Goal: Complete application form: Complete application form

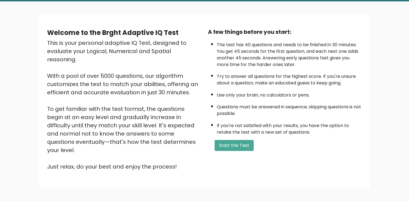
scroll to position [56, 0]
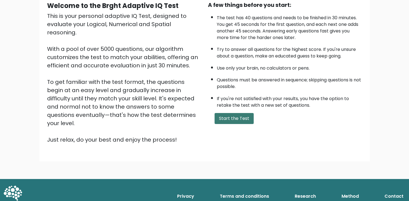
click at [227, 124] on button "Start the Test" at bounding box center [234, 118] width 39 height 11
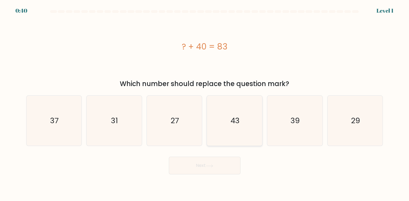
click at [246, 128] on icon "43" at bounding box center [235, 121] width 50 height 50
click at [205, 104] on input "d. 43" at bounding box center [205, 102] width 0 height 3
radio input "true"
click at [226, 166] on button "Next" at bounding box center [205, 166] width 72 height 18
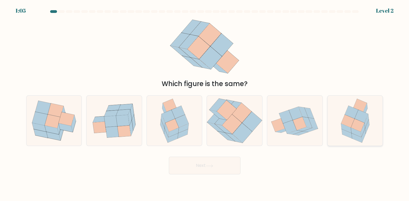
click at [359, 113] on icon at bounding box center [361, 116] width 13 height 13
click at [205, 104] on input "f." at bounding box center [205, 102] width 0 height 3
radio input "true"
click at [208, 164] on button "Next" at bounding box center [205, 166] width 72 height 18
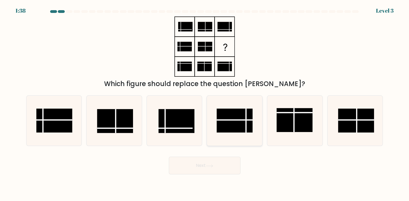
click at [233, 125] on rect at bounding box center [235, 121] width 36 height 24
click at [205, 104] on input "d." at bounding box center [205, 102] width 0 height 3
radio input "true"
click at [224, 162] on button "Next" at bounding box center [205, 166] width 72 height 18
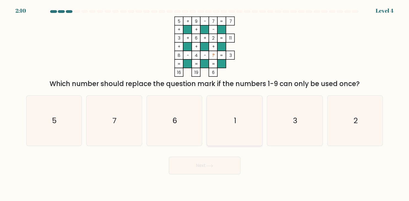
click at [232, 104] on icon "1" at bounding box center [235, 121] width 50 height 50
click at [205, 104] on input "d. 1" at bounding box center [205, 102] width 0 height 3
radio input "true"
click at [230, 164] on button "Next" at bounding box center [205, 166] width 72 height 18
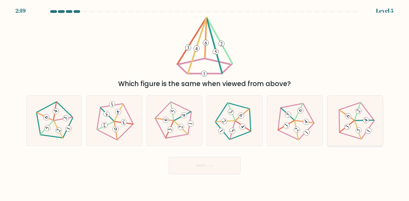
click at [353, 125] on icon at bounding box center [355, 121] width 40 height 40
click at [205, 104] on input "f." at bounding box center [205, 102] width 0 height 3
radio input "true"
click at [121, 127] on icon at bounding box center [114, 121] width 40 height 40
click at [205, 104] on input "b." at bounding box center [205, 102] width 0 height 3
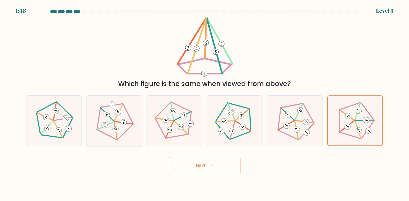
radio input "true"
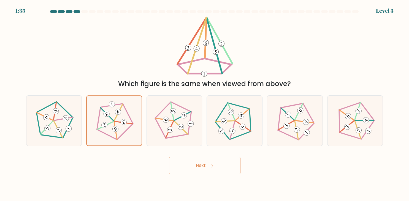
click at [206, 164] on button "Next" at bounding box center [205, 166] width 72 height 18
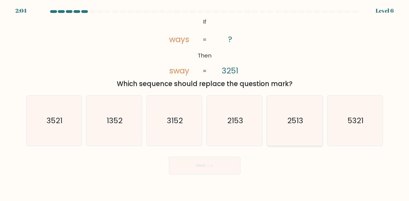
click at [301, 121] on text "2513" at bounding box center [295, 121] width 16 height 11
click at [205, 104] on input "e. 2513" at bounding box center [205, 102] width 0 height 3
radio input "true"
click at [222, 169] on button "Next" at bounding box center [205, 166] width 72 height 18
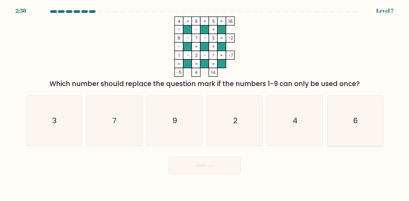
click at [356, 107] on icon "6" at bounding box center [355, 121] width 50 height 50
click at [205, 104] on input "f. 6" at bounding box center [205, 102] width 0 height 3
radio input "true"
click at [223, 168] on button "Next" at bounding box center [205, 166] width 72 height 18
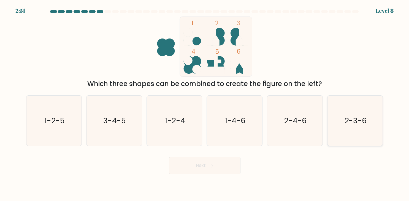
click at [337, 131] on icon "2-3-6" at bounding box center [355, 121] width 50 height 50
click at [205, 104] on input "f. 2-3-6" at bounding box center [205, 102] width 0 height 3
radio input "true"
click at [236, 161] on button "Next" at bounding box center [205, 166] width 72 height 18
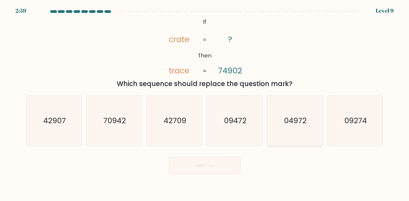
click at [295, 124] on text "04972" at bounding box center [295, 121] width 23 height 11
click at [205, 104] on input "e. 04972" at bounding box center [205, 102] width 0 height 3
radio input "true"
click at [225, 163] on button "Next" at bounding box center [205, 166] width 72 height 18
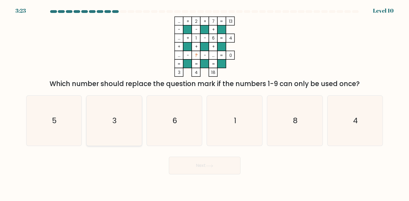
click at [135, 121] on icon "3" at bounding box center [114, 121] width 50 height 50
click at [205, 104] on input "b. 3" at bounding box center [205, 102] width 0 height 3
radio input "true"
click at [207, 170] on button "Next" at bounding box center [205, 166] width 72 height 18
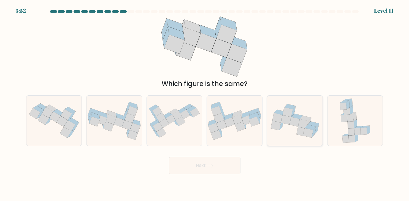
click at [305, 126] on icon at bounding box center [303, 124] width 10 height 10
click at [205, 104] on input "e." at bounding box center [205, 102] width 0 height 3
radio input "true"
click at [218, 169] on button "Next" at bounding box center [205, 166] width 72 height 18
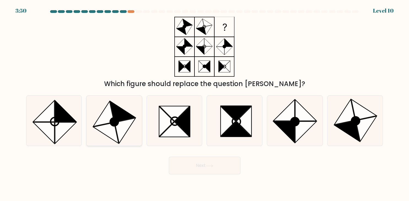
click at [106, 129] on icon at bounding box center [105, 133] width 25 height 21
click at [205, 104] on input "b." at bounding box center [205, 102] width 0 height 3
radio input "true"
click at [207, 171] on button "Next" at bounding box center [205, 166] width 72 height 18
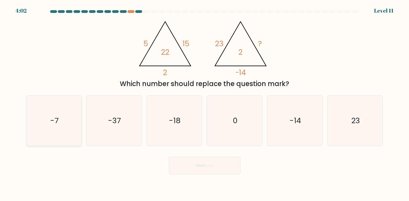
click at [55, 116] on text "-7" at bounding box center [54, 121] width 9 height 11
click at [70, 132] on icon "-7" at bounding box center [54, 121] width 50 height 50
click at [205, 104] on input "a. -7" at bounding box center [205, 102] width 0 height 3
radio input "true"
click at [222, 169] on button "Next" at bounding box center [205, 166] width 72 height 18
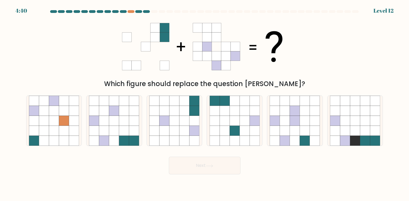
click at [131, 10] on div "4:40 Level 12" at bounding box center [204, 7] width 409 height 15
click at [172, 118] on icon at bounding box center [174, 121] width 10 height 10
click at [205, 104] on input "c." at bounding box center [205, 102] width 0 height 3
radio input "true"
click at [134, 127] on icon at bounding box center [134, 131] width 10 height 10
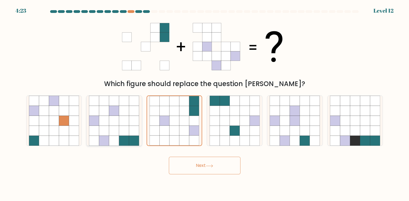
click at [205, 104] on input "b." at bounding box center [205, 102] width 0 height 3
radio input "true"
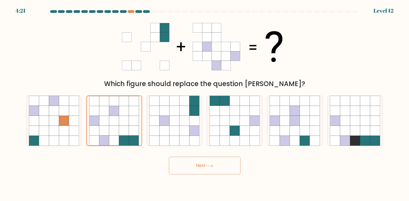
click at [222, 176] on body "4:21 Level 12" at bounding box center [204, 100] width 409 height 201
click at [220, 169] on button "Next" at bounding box center [205, 166] width 72 height 18
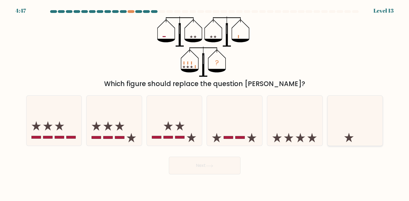
click at [342, 130] on icon at bounding box center [355, 121] width 55 height 46
click at [205, 104] on input "f." at bounding box center [205, 102] width 0 height 3
radio input "true"
click at [227, 174] on button "Next" at bounding box center [205, 166] width 72 height 18
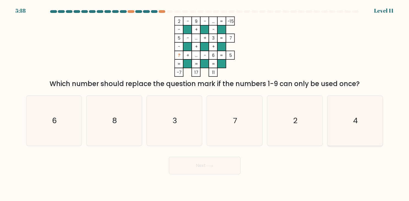
click at [366, 115] on icon "4" at bounding box center [355, 121] width 50 height 50
click at [205, 104] on input "f. 4" at bounding box center [205, 102] width 0 height 3
radio input "true"
click at [217, 161] on button "Next" at bounding box center [205, 166] width 72 height 18
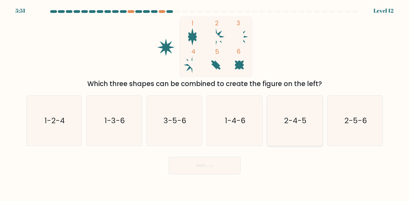
click at [303, 131] on icon "2-4-5" at bounding box center [295, 121] width 50 height 50
click at [205, 104] on input "e. 2-4-5" at bounding box center [205, 102] width 0 height 3
radio input "true"
click at [228, 170] on button "Next" at bounding box center [205, 166] width 72 height 18
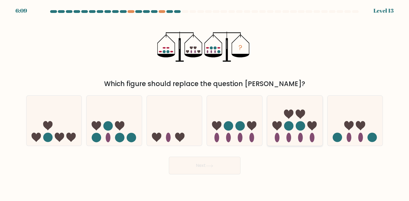
click at [272, 123] on icon at bounding box center [294, 121] width 55 height 46
click at [205, 104] on input "e." at bounding box center [205, 102] width 0 height 3
radio input "true"
click at [216, 163] on button "Next" at bounding box center [205, 166] width 72 height 18
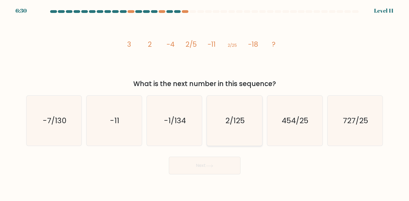
click at [244, 123] on text "2/125" at bounding box center [235, 121] width 20 height 11
click at [205, 104] on input "d. 2/125" at bounding box center [205, 102] width 0 height 3
radio input "true"
click at [222, 164] on button "Next" at bounding box center [205, 166] width 72 height 18
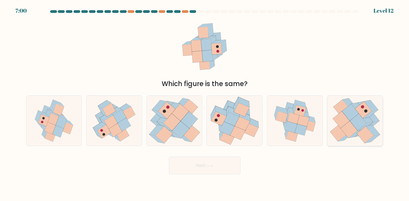
click at [345, 118] on icon at bounding box center [341, 120] width 17 height 17
click at [205, 104] on input "f." at bounding box center [205, 102] width 0 height 3
radio input "true"
click at [217, 168] on button "Next" at bounding box center [205, 166] width 72 height 18
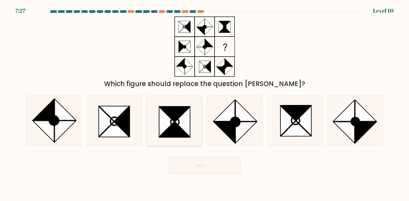
click at [170, 117] on icon at bounding box center [175, 114] width 30 height 15
click at [205, 104] on input "c." at bounding box center [205, 102] width 0 height 3
radio input "true"
click at [212, 171] on button "Next" at bounding box center [205, 166] width 72 height 18
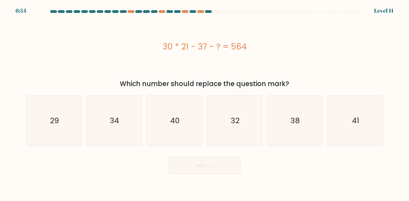
drag, startPoint x: 184, startPoint y: 81, endPoint x: 217, endPoint y: 87, distance: 33.3
click at [194, 82] on div "Which number should replace the question mark?" at bounding box center [204, 84] width 350 height 10
click at [52, 123] on text "29" at bounding box center [54, 121] width 9 height 11
click at [74, 121] on icon "29" at bounding box center [54, 121] width 50 height 50
click at [205, 104] on input "a. 29" at bounding box center [205, 102] width 0 height 3
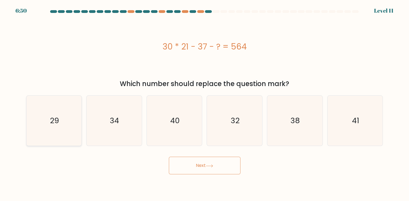
radio input "true"
click at [208, 168] on icon at bounding box center [209, 166] width 7 height 3
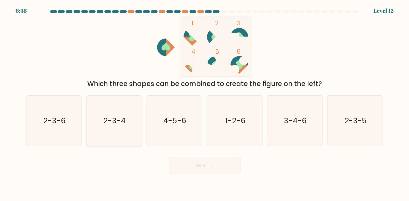
click at [127, 126] on icon "2-3-4" at bounding box center [114, 121] width 50 height 50
click at [205, 104] on input "b. 2-3-4" at bounding box center [205, 102] width 0 height 3
radio input "true"
click at [367, 123] on icon "2-3-5" at bounding box center [355, 121] width 50 height 50
click at [205, 104] on input "f. 2-3-5" at bounding box center [205, 102] width 0 height 3
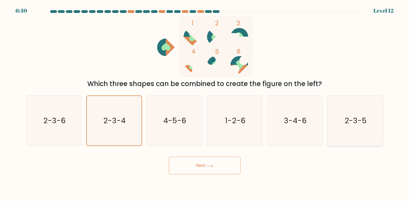
radio input "true"
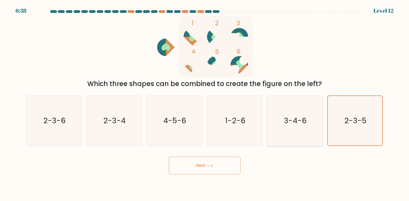
click at [284, 126] on icon "3-4-6" at bounding box center [295, 121] width 50 height 50
click at [205, 104] on input "e. 3-4-6" at bounding box center [205, 102] width 0 height 3
radio input "true"
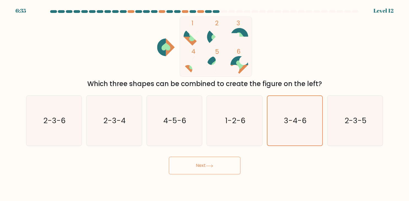
click at [211, 164] on button "Next" at bounding box center [205, 166] width 72 height 18
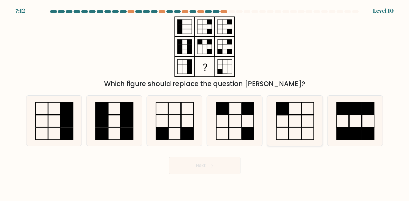
click at [307, 125] on icon at bounding box center [295, 121] width 50 height 50
click at [205, 104] on input "e." at bounding box center [205, 102] width 0 height 3
radio input "true"
click at [229, 167] on button "Next" at bounding box center [205, 166] width 72 height 18
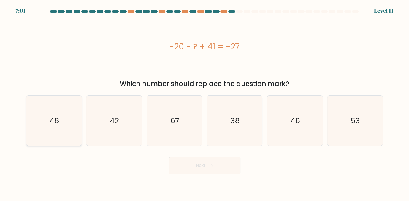
click at [79, 122] on icon "48" at bounding box center [54, 121] width 50 height 50
click at [205, 104] on input "a. 48" at bounding box center [205, 102] width 0 height 3
radio input "true"
click at [223, 167] on button "Next" at bounding box center [205, 166] width 72 height 18
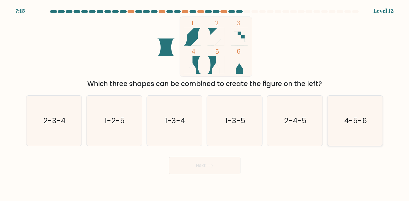
click at [365, 105] on icon "4-5-6" at bounding box center [355, 121] width 50 height 50
click at [205, 104] on input "f. 4-5-6" at bounding box center [205, 102] width 0 height 3
radio input "true"
click at [230, 168] on button "Next" at bounding box center [205, 166] width 72 height 18
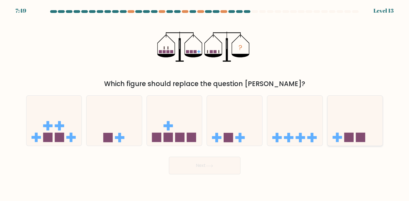
click at [351, 124] on icon at bounding box center [355, 121] width 55 height 46
click at [350, 133] on icon at bounding box center [355, 121] width 55 height 46
click at [341, 137] on rect at bounding box center [337, 137] width 9 height 3
click at [205, 104] on input "f." at bounding box center [205, 102] width 0 height 3
radio input "true"
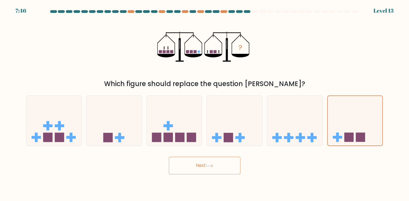
click at [226, 168] on button "Next" at bounding box center [205, 166] width 72 height 18
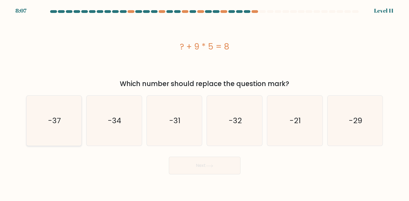
click at [62, 131] on icon "-37" at bounding box center [54, 121] width 50 height 50
click at [46, 127] on icon "-37" at bounding box center [54, 121] width 50 height 50
click at [28, 101] on div "-37" at bounding box center [54, 121] width 56 height 51
click at [205, 101] on input "a. -37" at bounding box center [205, 102] width 0 height 3
radio input "true"
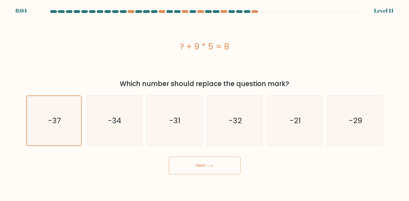
click at [179, 174] on button "Next" at bounding box center [205, 166] width 72 height 18
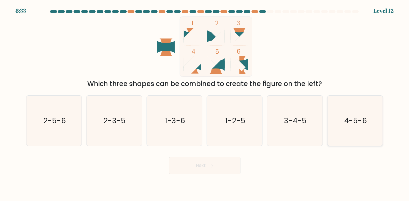
click at [357, 126] on icon "4-5-6" at bounding box center [355, 121] width 50 height 50
click at [205, 104] on input "f. 4-5-6" at bounding box center [205, 102] width 0 height 3
radio input "true"
click at [215, 165] on button "Next" at bounding box center [205, 166] width 72 height 18
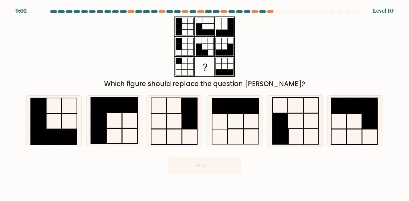
click at [282, 129] on rect at bounding box center [280, 136] width 15 height 15
click at [205, 104] on input "e." at bounding box center [205, 102] width 0 height 3
radio input "true"
click at [219, 168] on button "Next" at bounding box center [205, 166] width 72 height 18
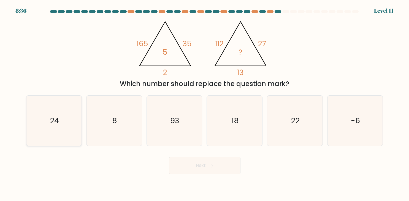
click at [55, 110] on icon "24" at bounding box center [54, 121] width 50 height 50
click at [237, 144] on icon "18" at bounding box center [235, 121] width 50 height 50
click at [205, 104] on input "d. 18" at bounding box center [205, 102] width 0 height 3
radio input "true"
click at [225, 166] on button "Next" at bounding box center [205, 166] width 72 height 18
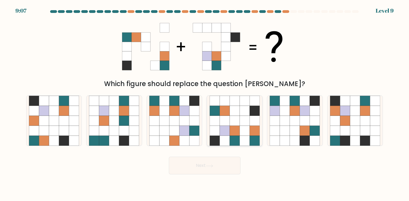
click at [255, 137] on icon at bounding box center [255, 141] width 10 height 10
click at [218, 167] on button "Next" at bounding box center [205, 166] width 72 height 18
click at [238, 133] on icon at bounding box center [235, 131] width 10 height 10
click at [238, 132] on icon at bounding box center [235, 131] width 10 height 10
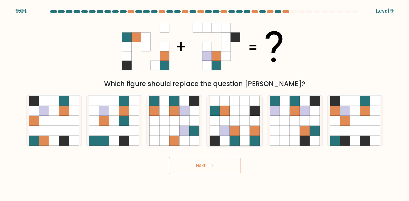
click at [205, 104] on input "d." at bounding box center [205, 102] width 0 height 3
radio input "true"
click at [218, 166] on button "Next" at bounding box center [205, 166] width 72 height 18
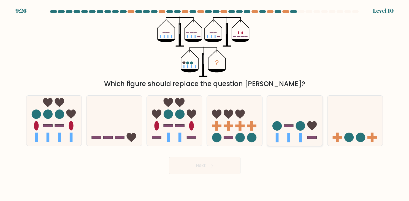
click at [293, 131] on icon at bounding box center [294, 121] width 55 height 46
click at [205, 104] on input "e." at bounding box center [205, 102] width 0 height 3
radio input "true"
click at [229, 157] on button "Next" at bounding box center [205, 166] width 72 height 18
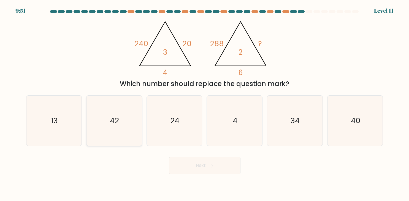
click at [134, 120] on icon "42" at bounding box center [114, 121] width 50 height 50
click at [205, 104] on input "b. 42" at bounding box center [205, 102] width 0 height 3
radio input "true"
click at [191, 170] on button "Next" at bounding box center [205, 166] width 72 height 18
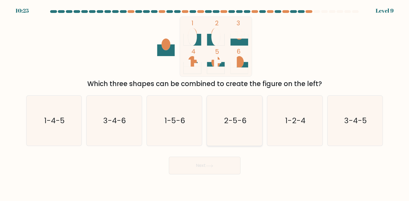
click at [244, 118] on text "2-5-6" at bounding box center [235, 121] width 23 height 11
click at [205, 104] on input "d. 2-5-6" at bounding box center [205, 102] width 0 height 3
radio input "true"
click at [233, 173] on button "Next" at bounding box center [205, 166] width 72 height 18
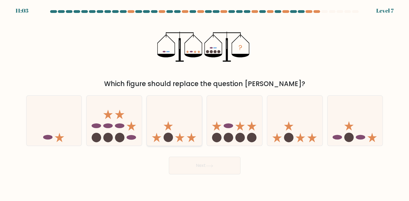
click at [176, 129] on icon at bounding box center [174, 121] width 55 height 46
click at [131, 126] on icon at bounding box center [130, 125] width 9 height 9
click at [205, 104] on input "b." at bounding box center [205, 102] width 0 height 3
radio input "true"
click at [131, 126] on icon at bounding box center [130, 125] width 9 height 9
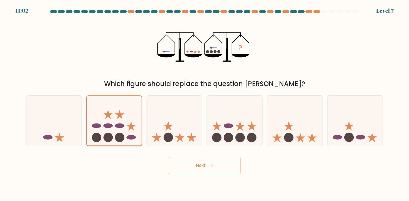
click at [205, 104] on input "b." at bounding box center [205, 102] width 0 height 3
click at [194, 166] on button "Next" at bounding box center [205, 166] width 72 height 18
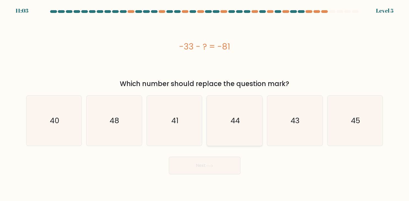
click at [232, 128] on icon "44" at bounding box center [235, 121] width 50 height 50
click at [257, 121] on icon "44" at bounding box center [235, 121] width 50 height 50
click at [205, 104] on input "d. 44" at bounding box center [205, 102] width 0 height 3
radio input "true"
click at [214, 170] on button "Next" at bounding box center [205, 166] width 72 height 18
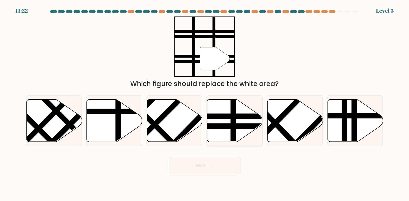
click at [223, 121] on icon at bounding box center [234, 121] width 55 height 42
click at [225, 166] on button "Next" at bounding box center [205, 166] width 72 height 18
click at [233, 137] on line at bounding box center [233, 99] width 0 height 112
click at [205, 104] on input "d." at bounding box center [205, 102] width 0 height 3
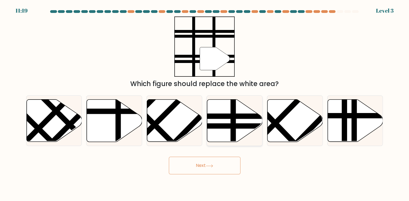
radio input "true"
click at [222, 165] on button "Next" at bounding box center [205, 166] width 72 height 18
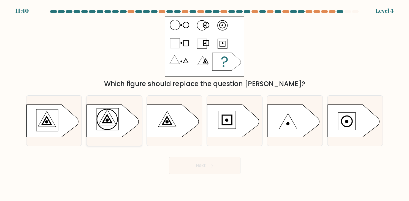
click at [123, 129] on icon at bounding box center [113, 121] width 52 height 32
click at [205, 104] on input "b." at bounding box center [205, 102] width 0 height 3
radio input "true"
click at [220, 163] on button "Next" at bounding box center [205, 166] width 72 height 18
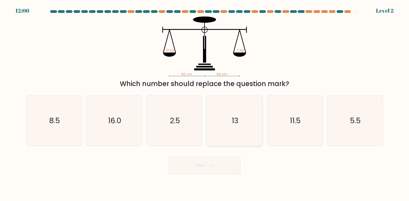
click at [242, 127] on icon "13" at bounding box center [235, 121] width 50 height 50
click at [237, 130] on icon "13" at bounding box center [235, 121] width 50 height 50
click at [231, 129] on icon "13" at bounding box center [235, 121] width 50 height 50
click at [205, 104] on input "d. 13" at bounding box center [205, 102] width 0 height 3
radio input "true"
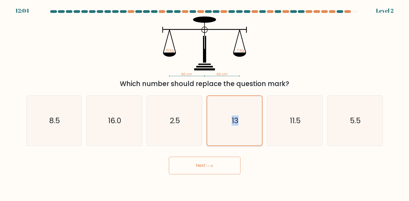
click at [231, 129] on icon "13" at bounding box center [235, 121] width 50 height 50
click at [205, 104] on input "d. 13" at bounding box center [205, 102] width 0 height 3
click at [222, 169] on button "Next" at bounding box center [205, 166] width 72 height 18
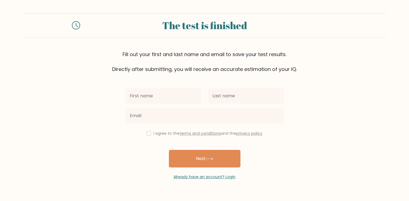
click at [191, 103] on input "text" at bounding box center [163, 95] width 76 height 15
type input "muhydeen"
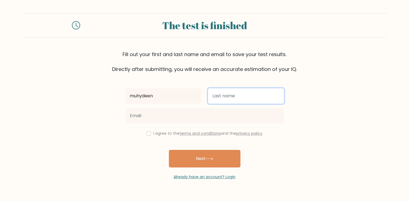
click at [246, 99] on input "text" at bounding box center [246, 95] width 76 height 15
type input "b"
type input "B"
click at [232, 96] on input "Abdul-LAteef" at bounding box center [246, 95] width 76 height 15
type input "Abdul-Lateef"
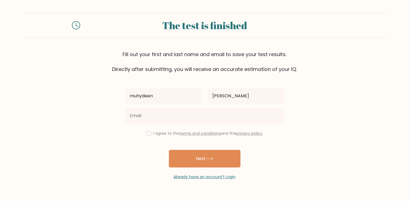
drag, startPoint x: 149, startPoint y: 124, endPoint x: 148, endPoint y: 121, distance: 3.3
click at [148, 121] on div at bounding box center [204, 116] width 165 height 20
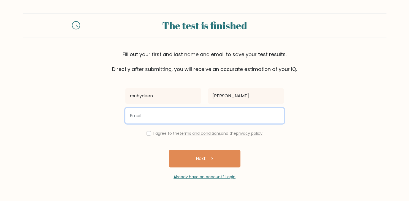
click at [148, 121] on input "email" at bounding box center [204, 115] width 159 height 15
type input "myhdeenabdullateef@gmail.com"
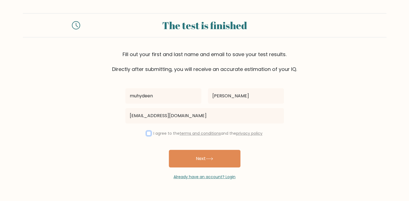
click at [147, 134] on input "checkbox" at bounding box center [149, 133] width 4 height 4
checkbox input "true"
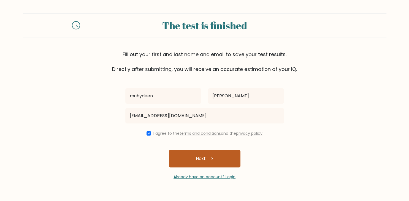
click at [220, 161] on button "Next" at bounding box center [205, 159] width 72 height 18
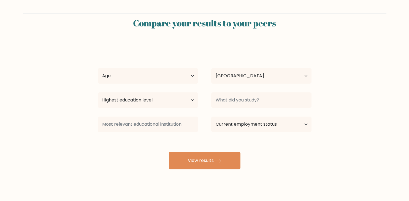
select select "NG"
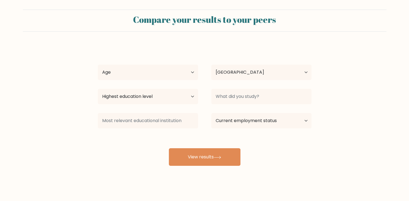
scroll to position [7, 0]
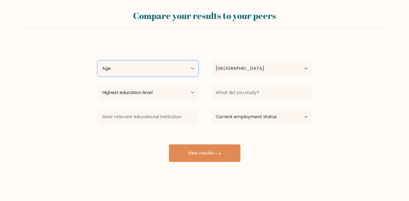
click at [98, 61] on select "Age Under 18 years old 18-24 years old 25-34 years old 35-44 years old 45-54 ye…" at bounding box center [148, 68] width 100 height 15
select select "18_24"
click option "18-24 years old" at bounding box center [0, 0] width 0 height 0
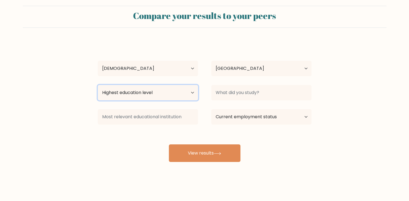
click at [98, 85] on select "Highest education level No schooling Primary Lower Secondary Upper Secondary Oc…" at bounding box center [148, 92] width 100 height 15
select select "bachelors_degree"
click option "Bachelor's degree" at bounding box center [0, 0] width 0 height 0
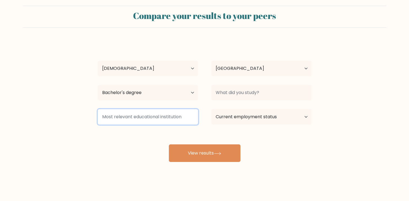
click at [188, 123] on input at bounding box center [148, 116] width 100 height 15
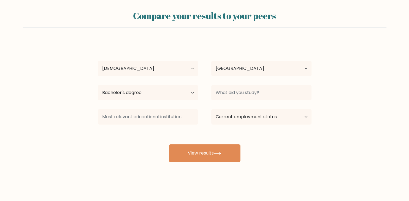
drag, startPoint x: 273, startPoint y: 74, endPoint x: 340, endPoint y: 80, distance: 67.5
click at [340, 80] on form "Compare your results to your peers muhydeen Abdul-Lateef Age Under 18 years old…" at bounding box center [204, 84] width 409 height 156
click at [211, 109] on select "Current employment status Employed Student Retired Other / prefer not to answer" at bounding box center [261, 116] width 100 height 15
select select "other"
click option "Other / prefer not to answer" at bounding box center [0, 0] width 0 height 0
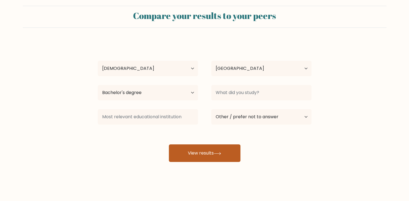
click at [222, 149] on button "View results" at bounding box center [205, 154] width 72 height 18
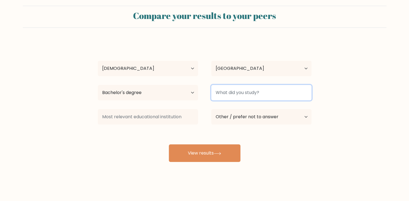
click at [254, 96] on input at bounding box center [261, 92] width 100 height 15
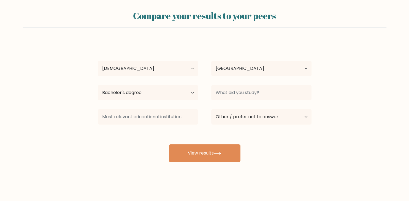
click at [374, 94] on form "Compare your results to your peers muhydeen Abdul-Lateef Age Under 18 years old…" at bounding box center [204, 84] width 409 height 156
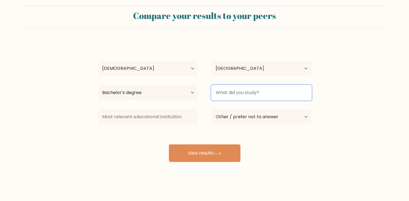
click at [285, 91] on input at bounding box center [261, 92] width 100 height 15
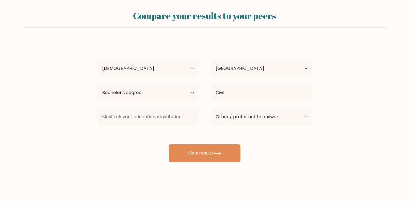
click at [271, 112] on div "muhydeen Abdul-Lateef Age Under 18 years old 18-24 years old 25-34 years old 35…" at bounding box center [204, 101] width 220 height 121
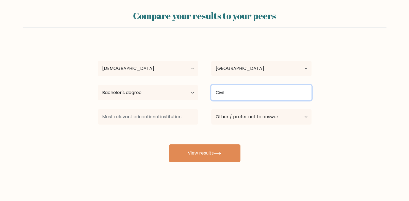
click at [267, 92] on input "Civil" at bounding box center [261, 92] width 100 height 15
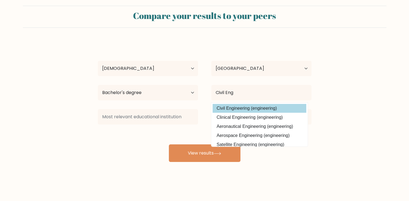
click at [279, 109] on div "muhydeen Abdul-Lateef Age Under 18 years old 18-24 years old 25-34 years old 35…" at bounding box center [204, 101] width 220 height 121
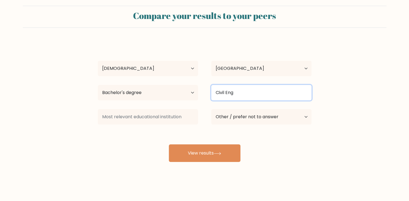
click at [250, 93] on input "Civil Eng" at bounding box center [261, 92] width 100 height 15
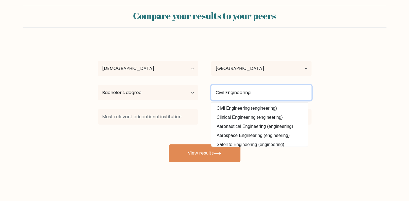
type input "Civil Engineering"
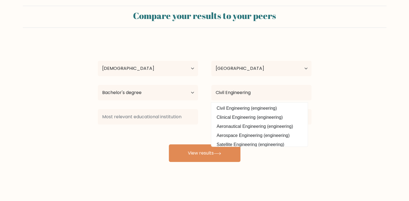
click at [351, 96] on form "Compare your results to your peers muhydeen Abdul-Lateef Age Under 18 years old…" at bounding box center [204, 84] width 409 height 156
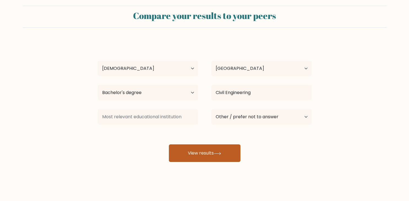
drag, startPoint x: 231, startPoint y: 157, endPoint x: 233, endPoint y: 159, distance: 3.1
click at [233, 159] on button "View results" at bounding box center [205, 154] width 72 height 18
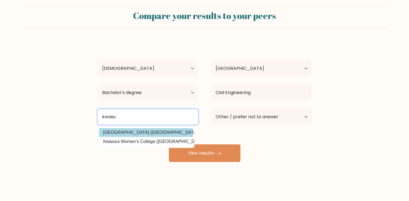
type input "kwasu"
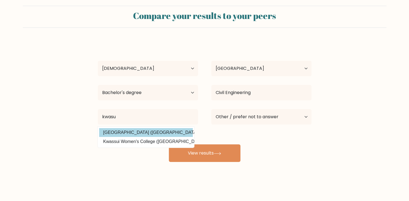
click at [151, 132] on div "muhydeen Abdul-Lateef Age Under 18 years old 18-24 years old 25-34 years old 35…" at bounding box center [204, 101] width 220 height 121
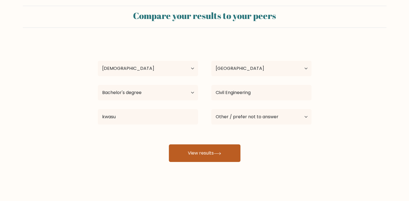
click at [211, 158] on button "View results" at bounding box center [205, 154] width 72 height 18
